Goal: Task Accomplishment & Management: Use online tool/utility

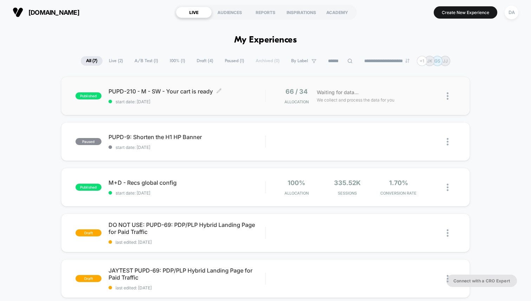
click at [208, 95] on div "PUPD-210 - M - SW - Your cart is ready Click to edit experience details Click t…" at bounding box center [187, 96] width 157 height 17
